Goal: Information Seeking & Learning: Learn about a topic

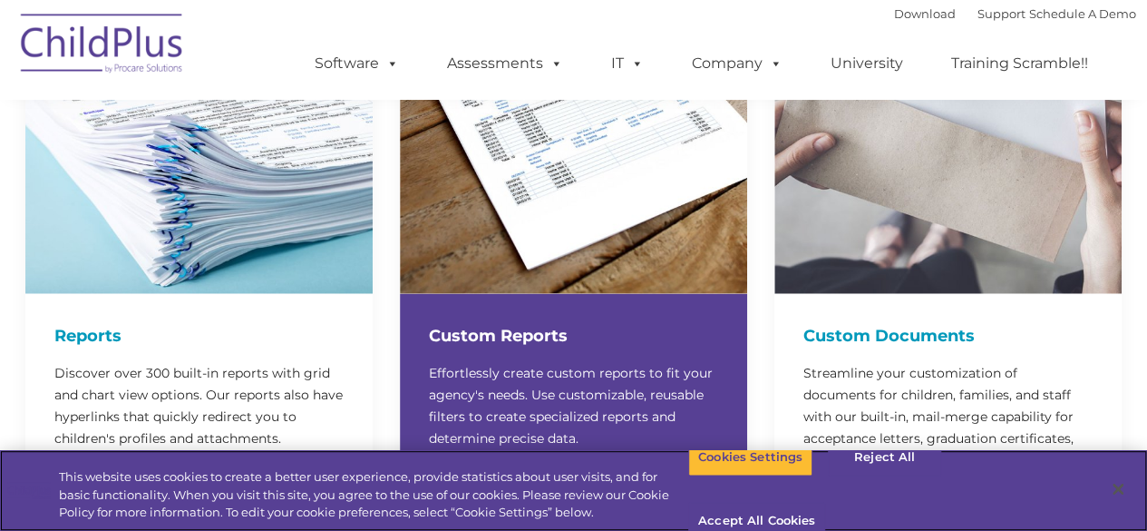
scroll to position [2455, 0]
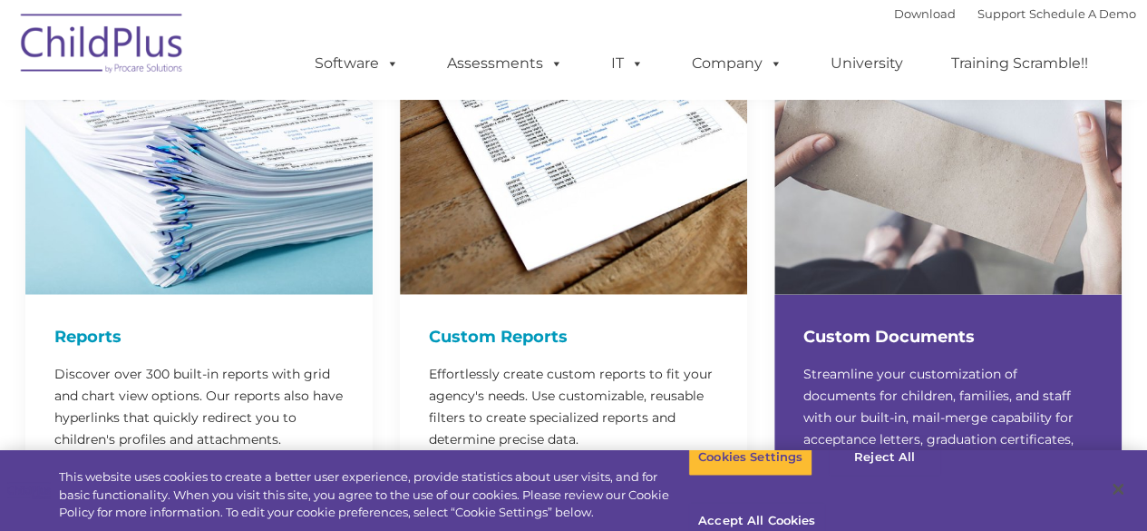
drag, startPoint x: 815, startPoint y: 320, endPoint x: 791, endPoint y: 250, distance: 73.7
click at [791, 250] on img at bounding box center [948, 120] width 347 height 347
click at [836, 324] on h4 "Custom Documents" at bounding box center [948, 336] width 289 height 25
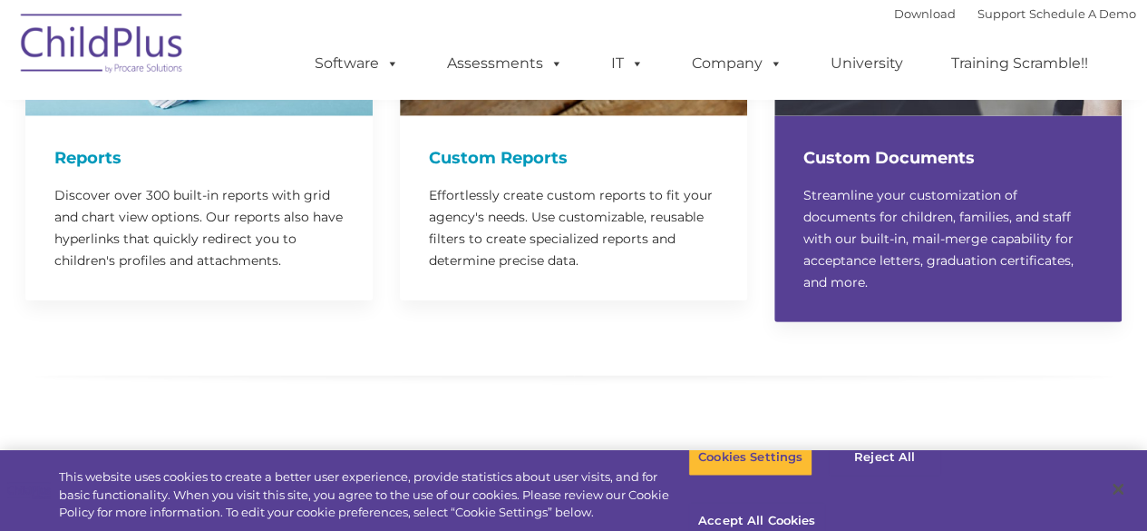
scroll to position [2641, 0]
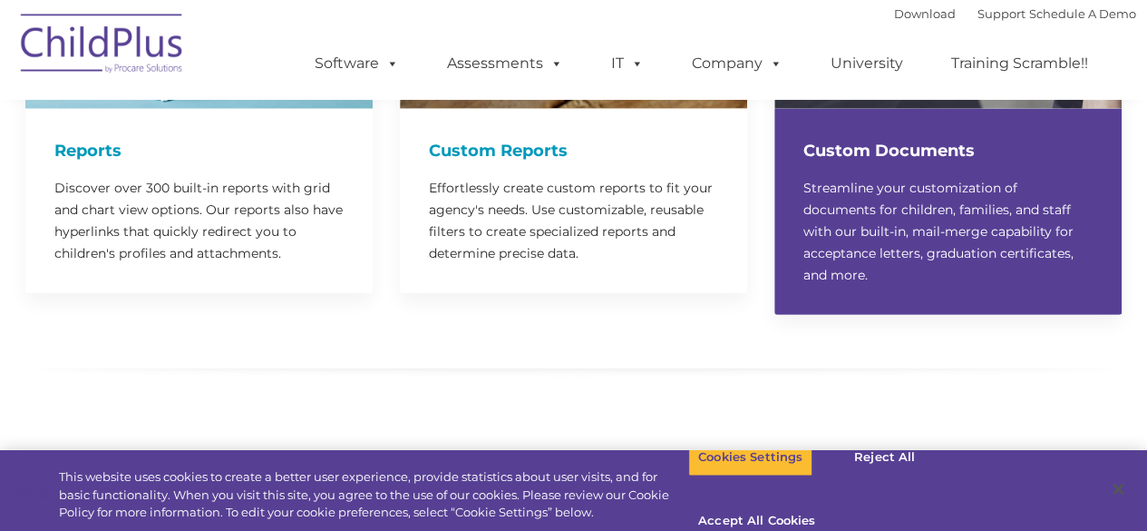
click at [941, 221] on p "Streamline your customization of documents for children, families, and staff wi…" at bounding box center [948, 231] width 289 height 109
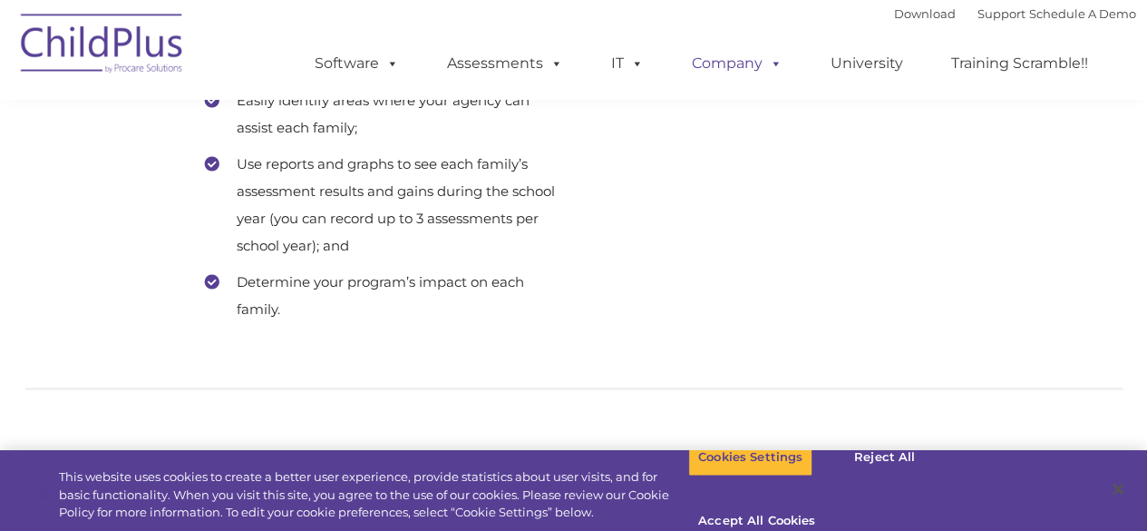
scroll to position [11561, 0]
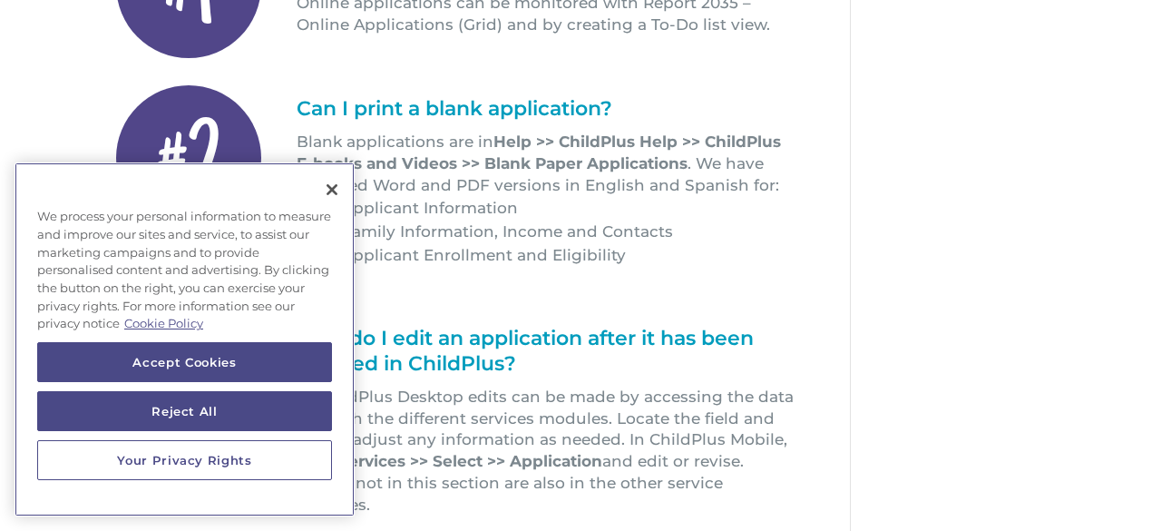
scroll to position [593, 0]
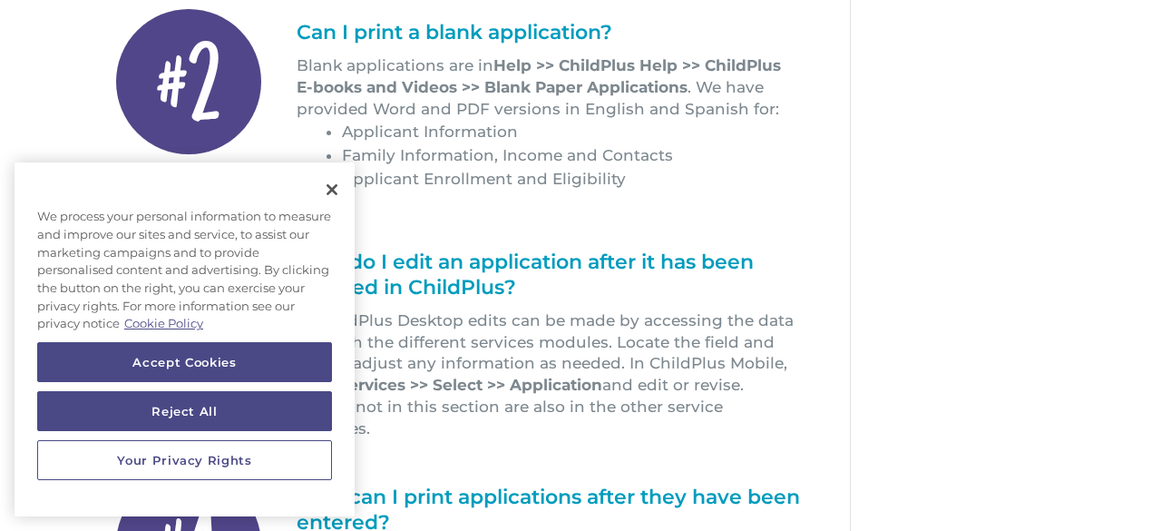
click at [838, 229] on div "Quick Tips #1 How can our agency track applications submitted online? Online ap…" at bounding box center [483, 208] width 735 height 1068
